Goal: Information Seeking & Learning: Learn about a topic

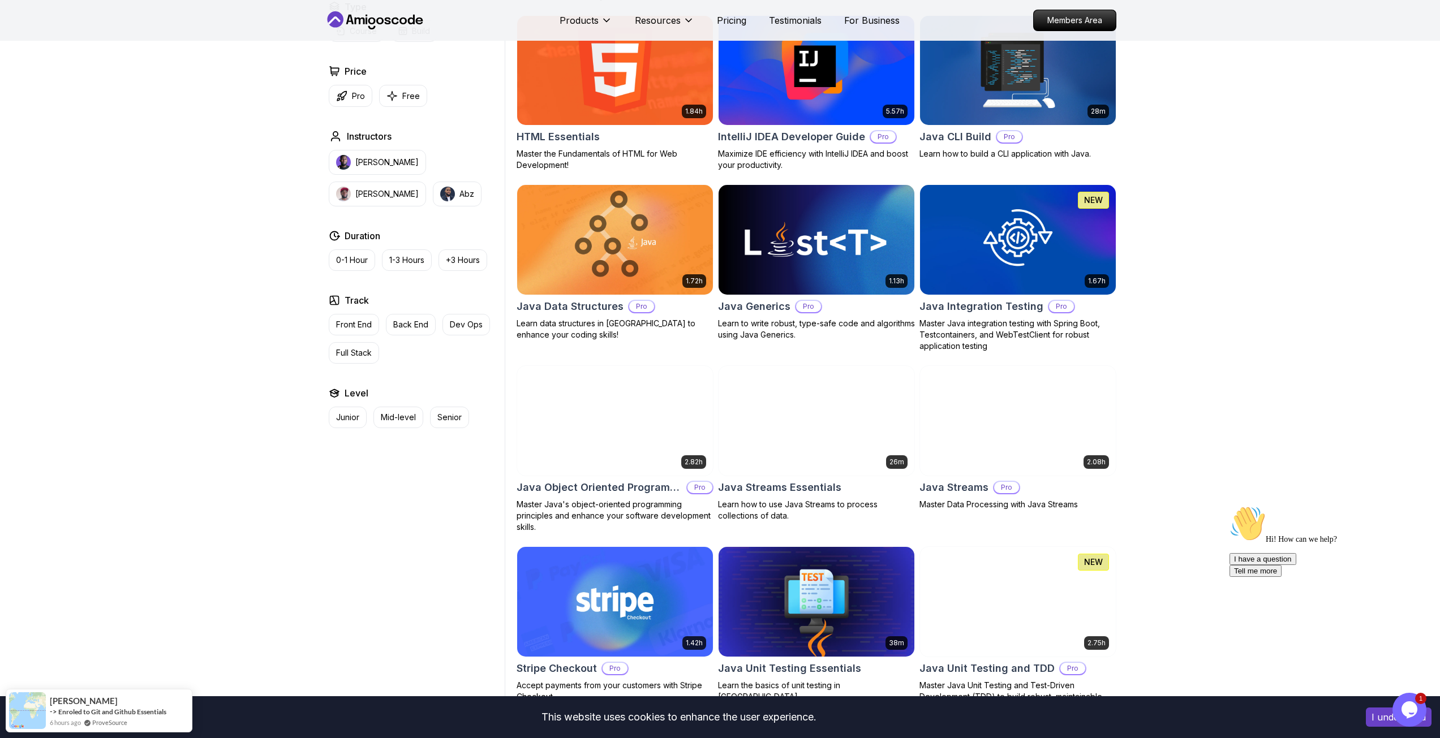
scroll to position [1131, 0]
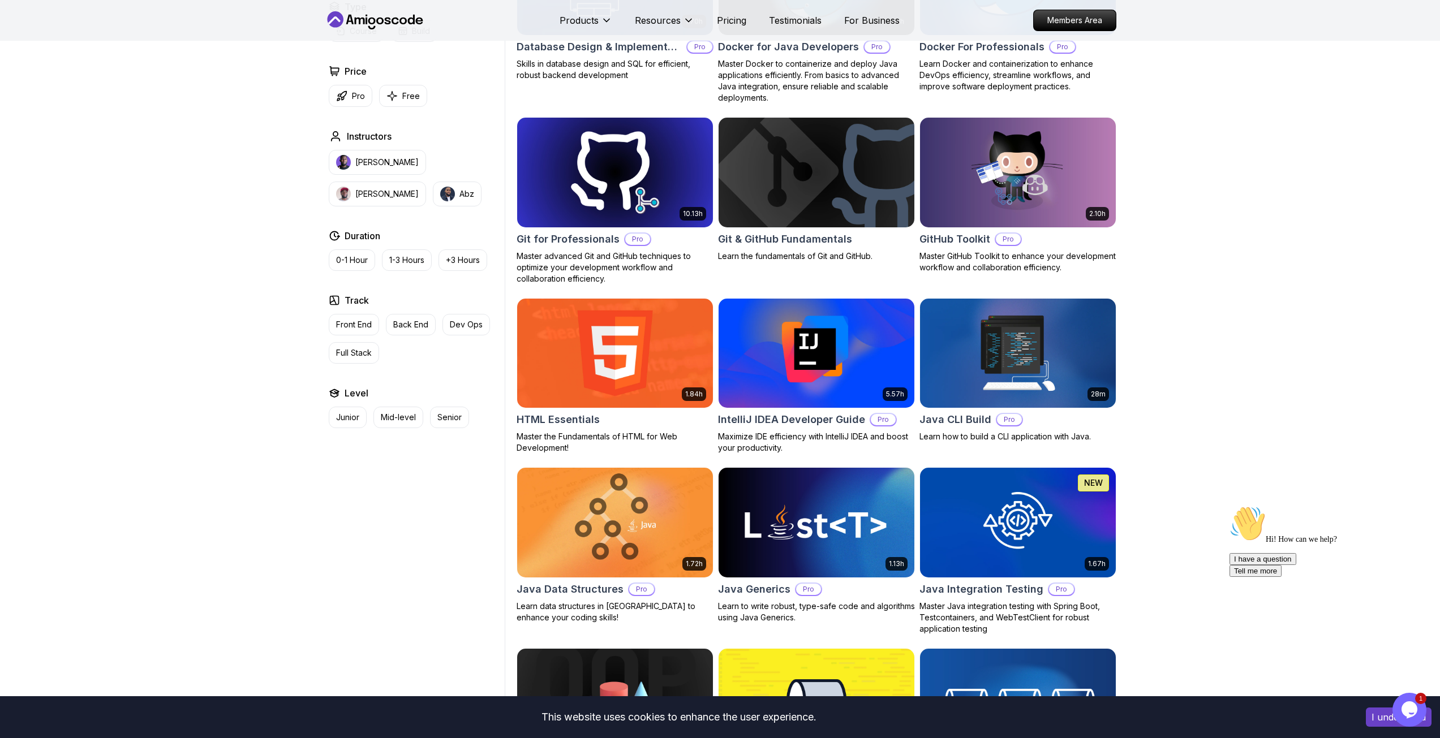
drag, startPoint x: 404, startPoint y: 322, endPoint x: 160, endPoint y: 19, distance: 389.0
click at [404, 322] on p "Back End" at bounding box center [410, 324] width 35 height 11
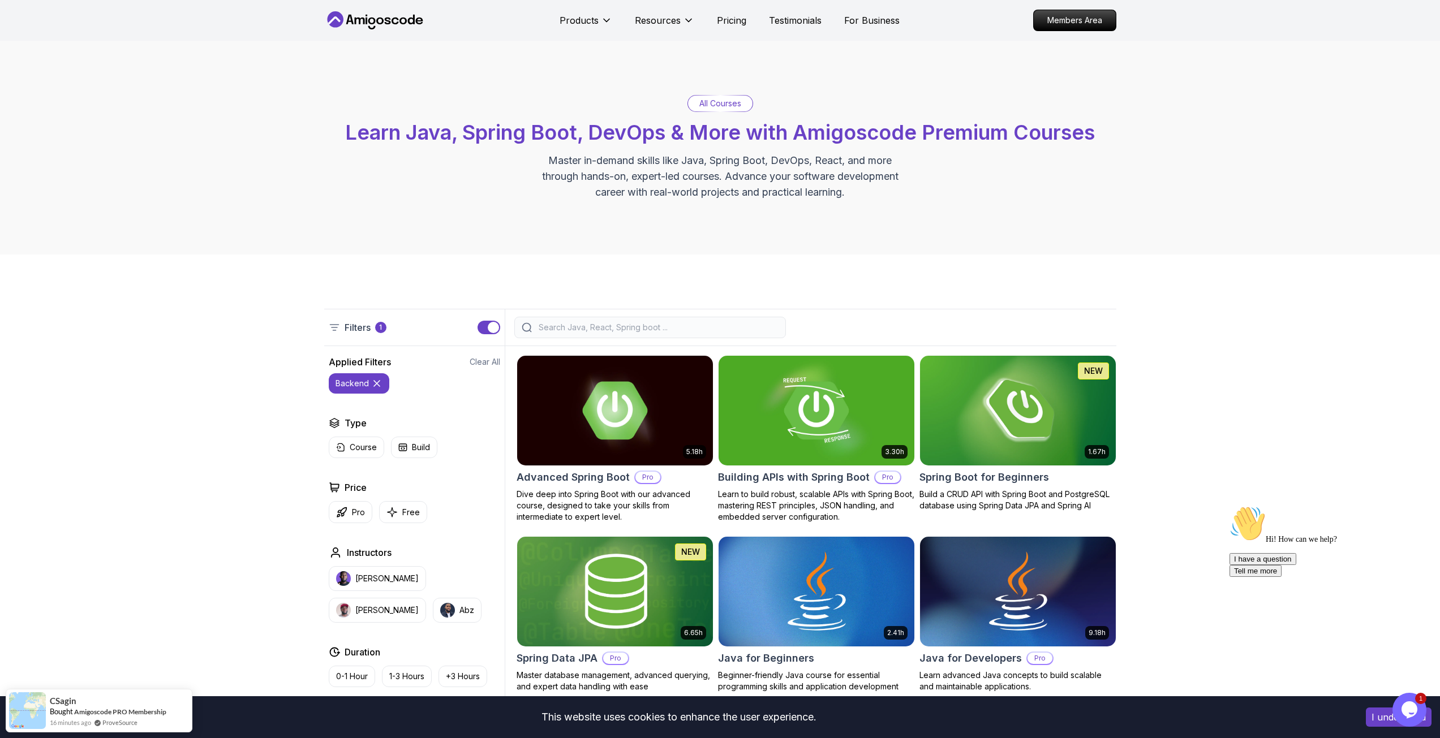
click at [654, 323] on input "search" at bounding box center [657, 327] width 242 height 11
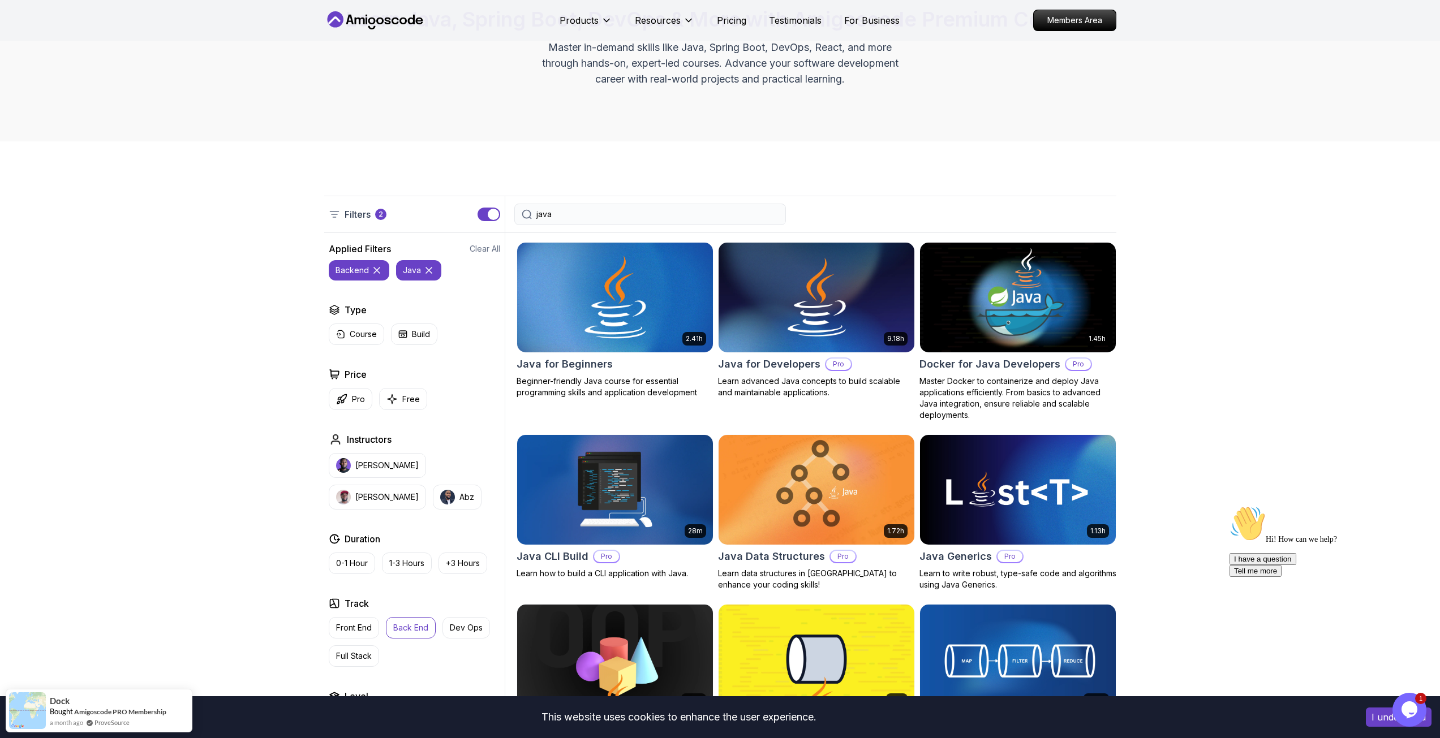
scroll to position [170, 0]
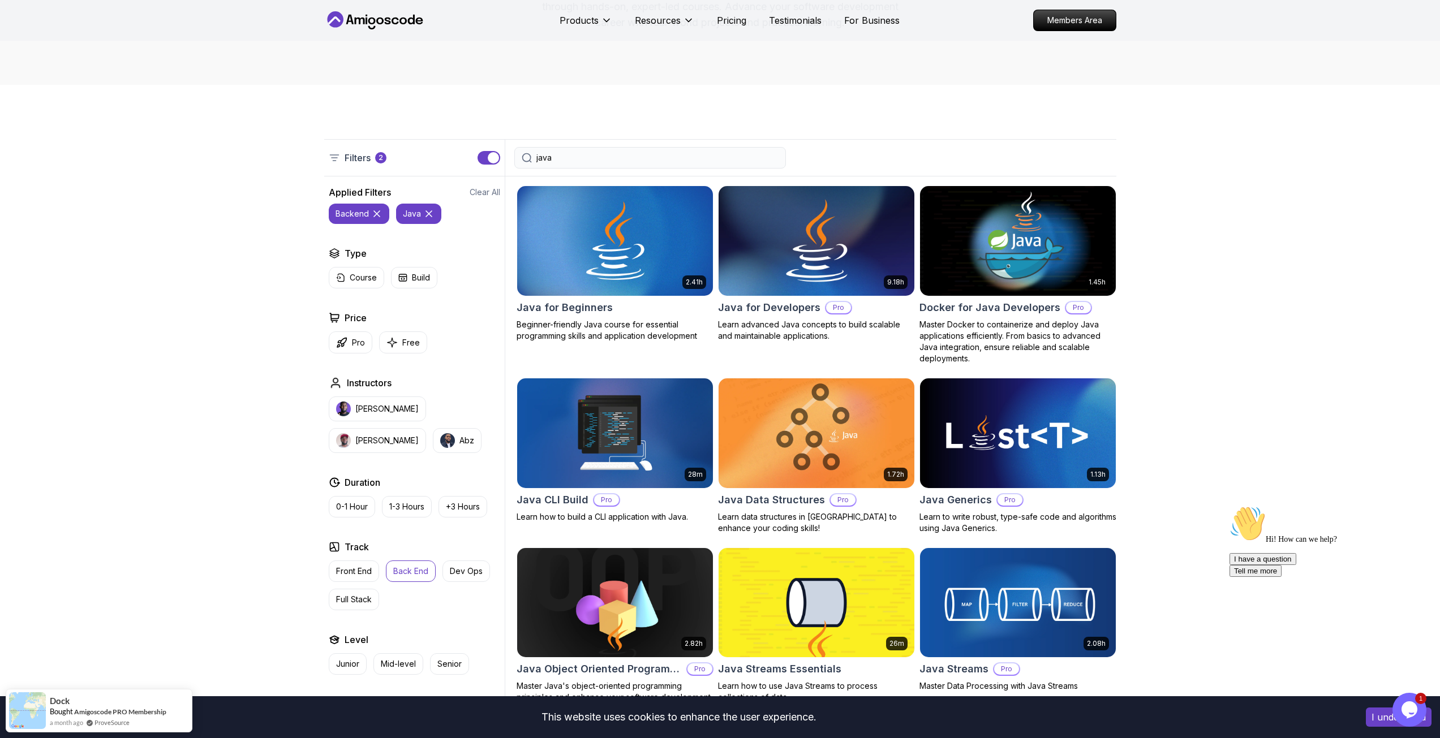
type input "java"
click at [769, 303] on h2 "Java for Developers" at bounding box center [769, 308] width 102 height 16
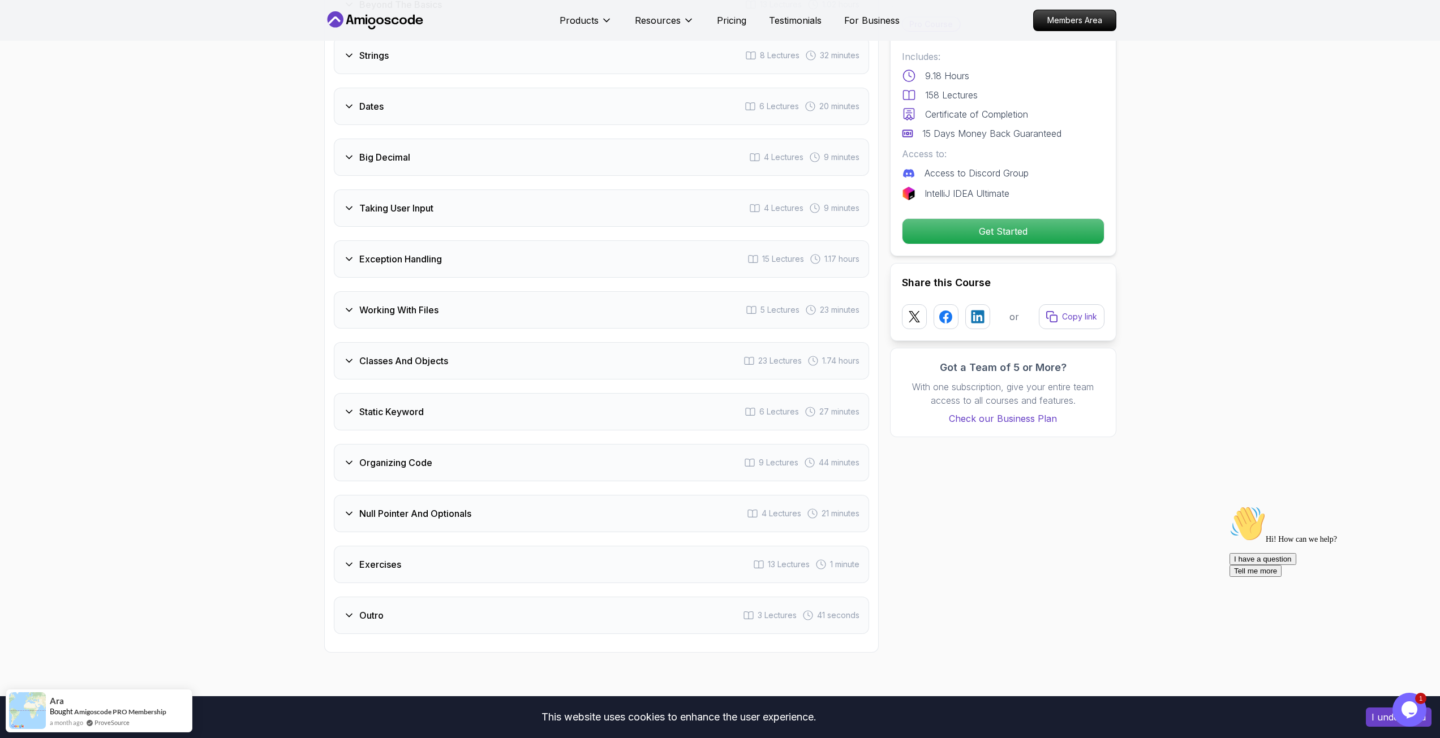
click at [378, 507] on h3 "Null Pointer And Optionals" at bounding box center [415, 514] width 112 height 14
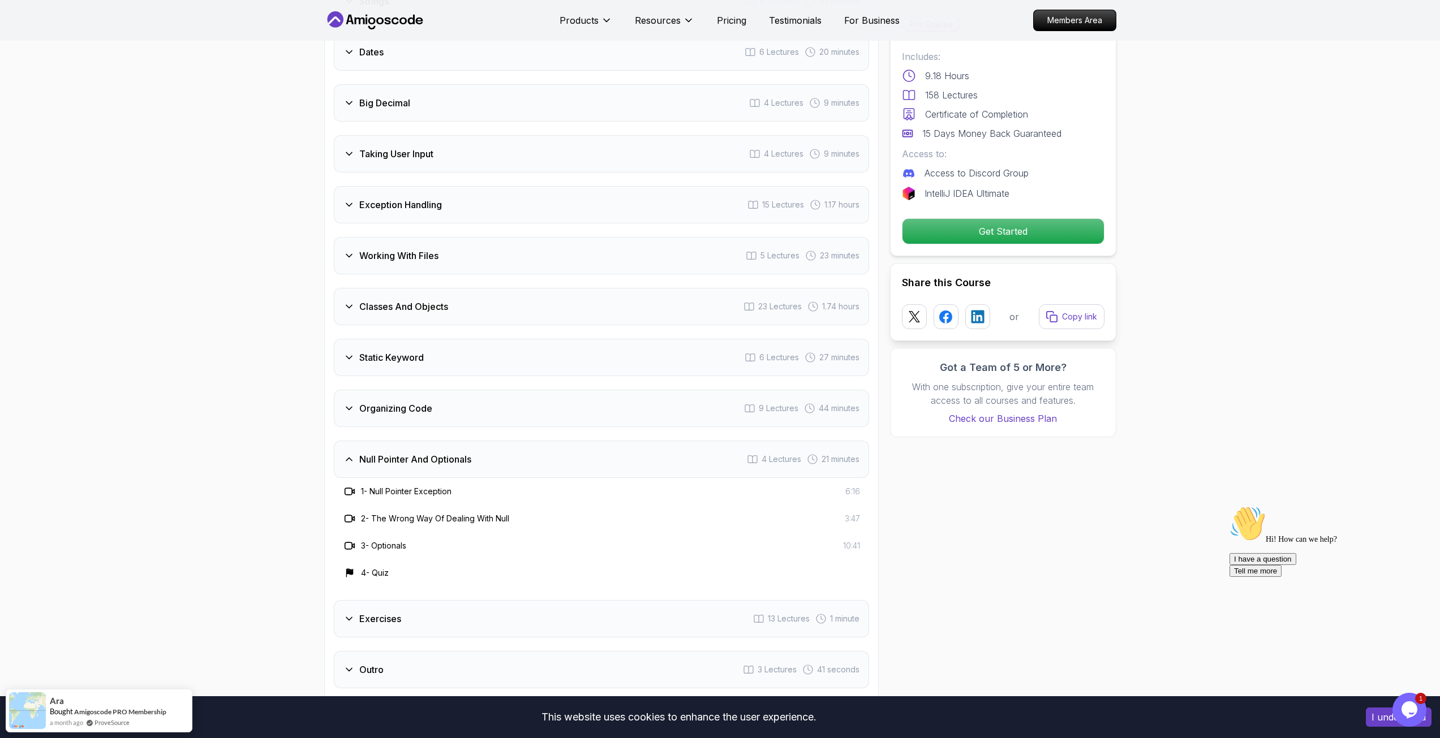
scroll to position [1869, 0]
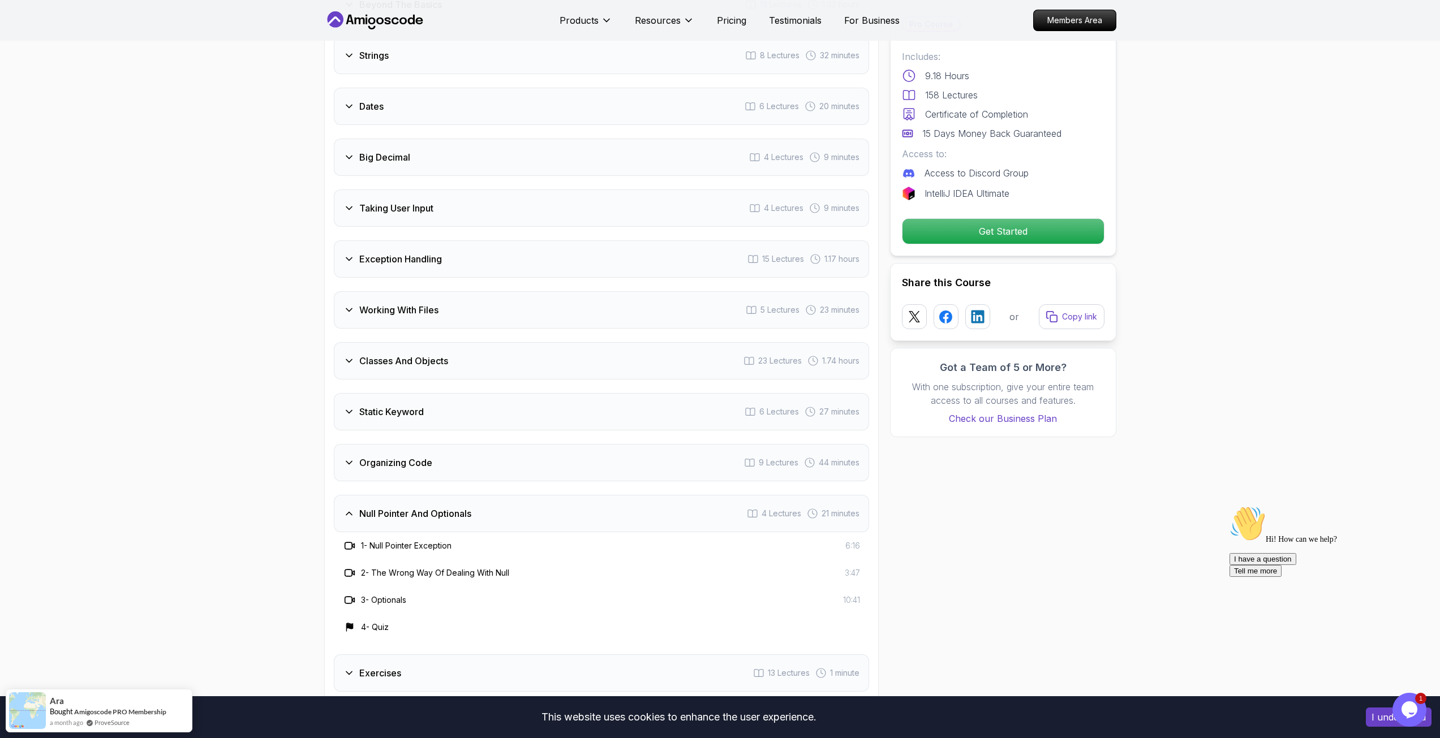
click at [381, 507] on h3 "Null Pointer And Optionals" at bounding box center [415, 514] width 112 height 14
click at [376, 558] on h3 "Exercises" at bounding box center [380, 565] width 42 height 14
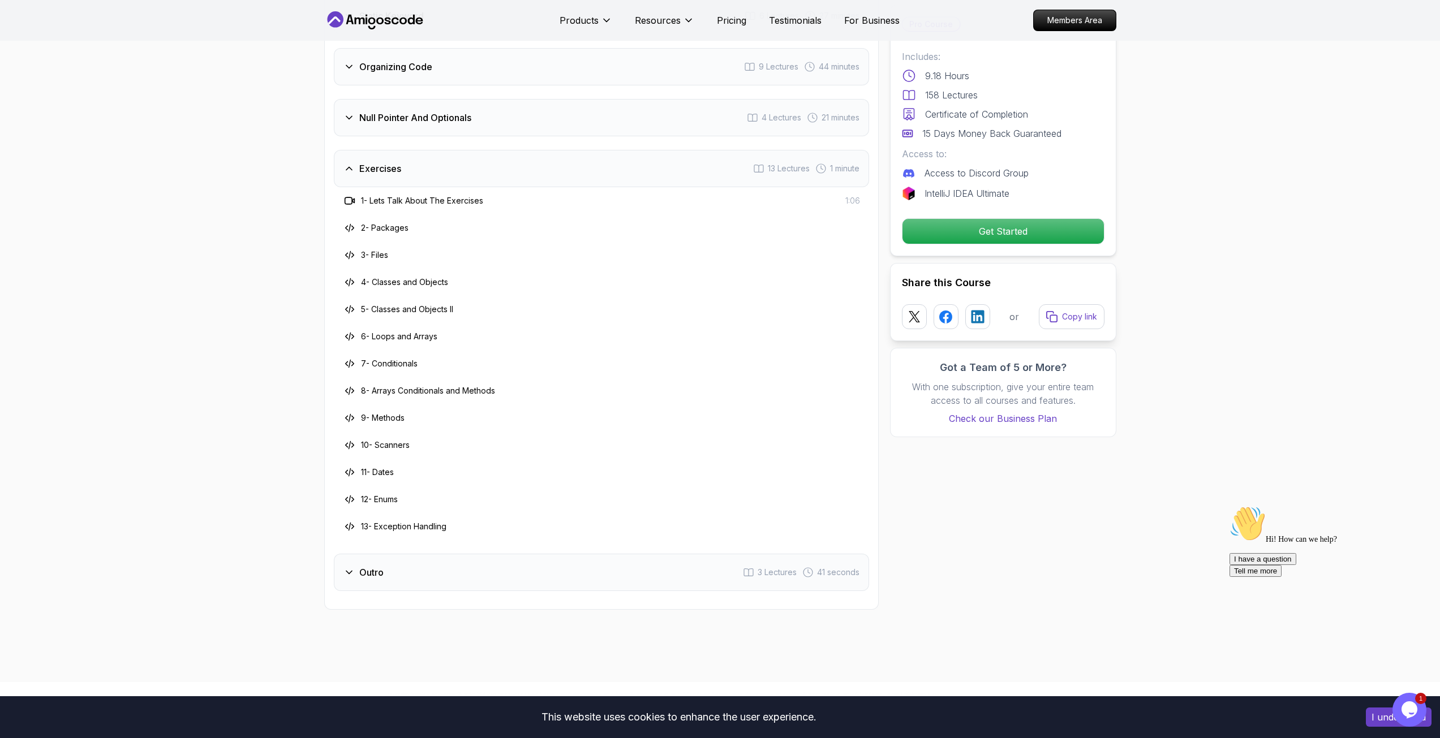
scroll to position [2152, 0]
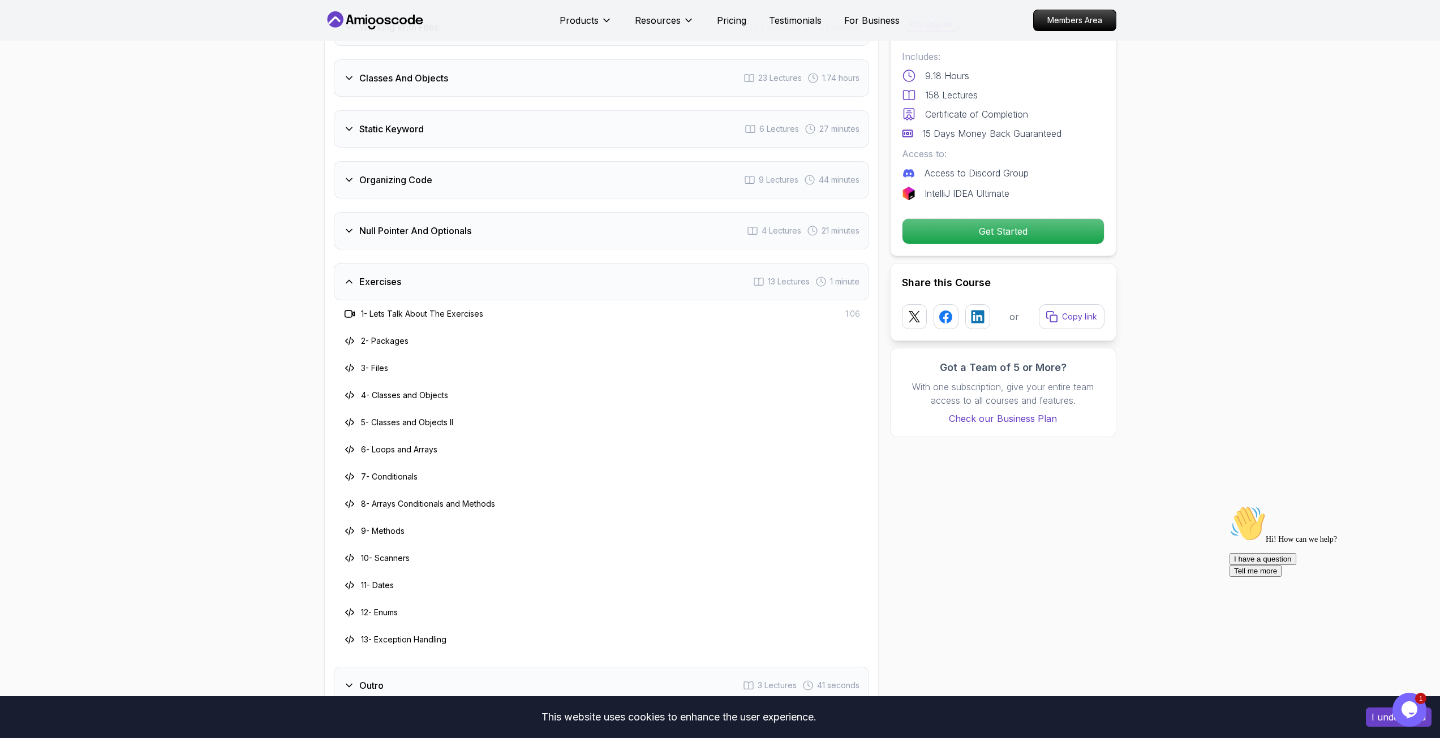
click at [371, 277] on div "Exercises 13 Lectures 1 minute" at bounding box center [601, 281] width 535 height 37
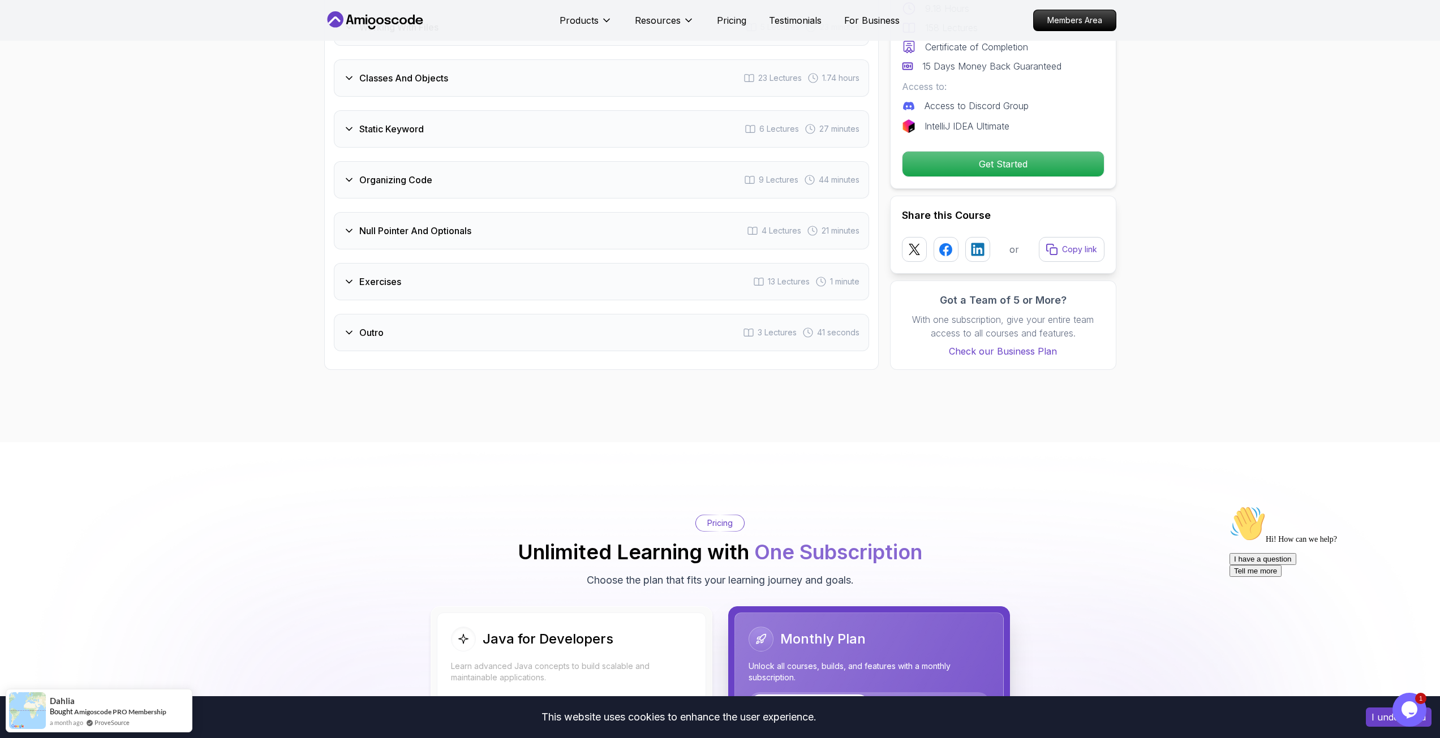
click at [364, 325] on div "Outro 3 Lectures 41 seconds" at bounding box center [601, 332] width 535 height 37
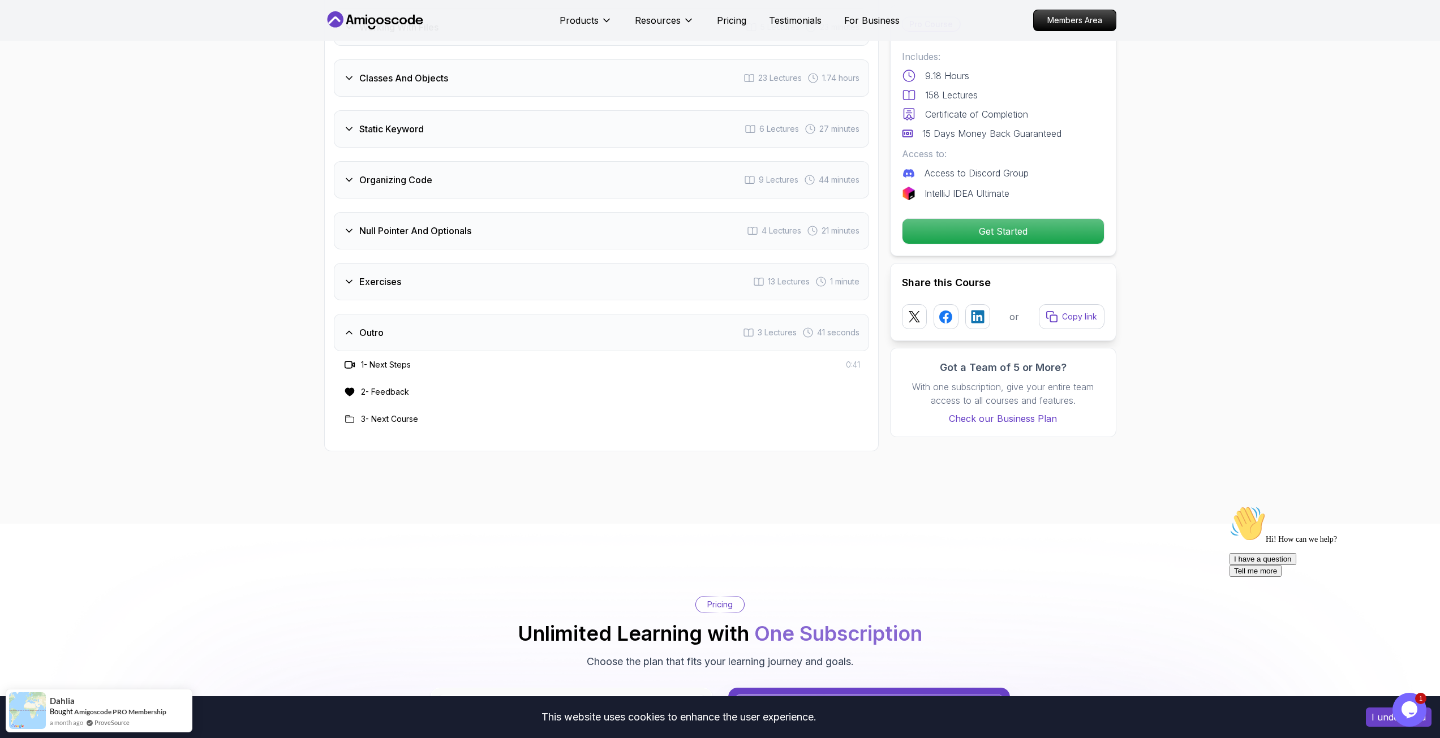
click at [363, 326] on h3 "Outro" at bounding box center [371, 333] width 24 height 14
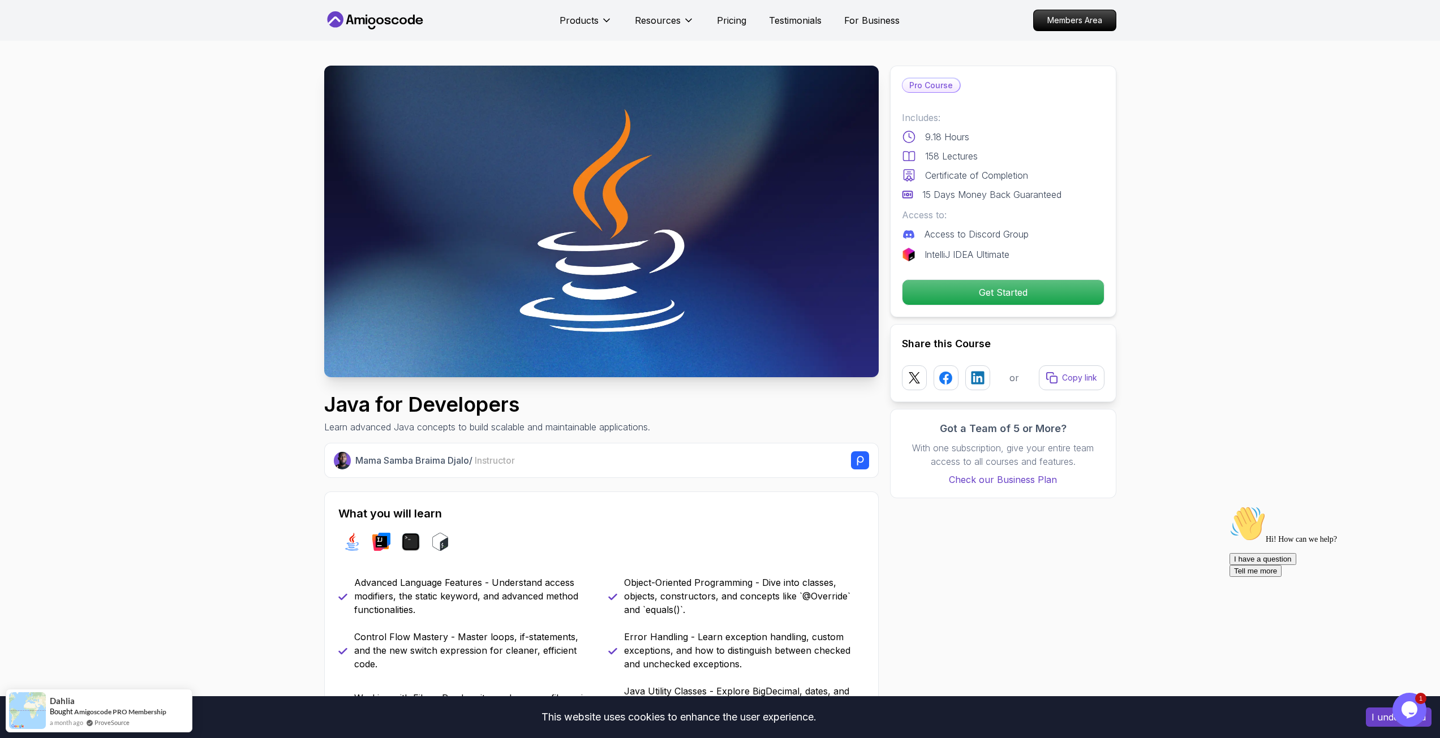
scroll to position [0, 0]
